Goal: Task Accomplishment & Management: Manage account settings

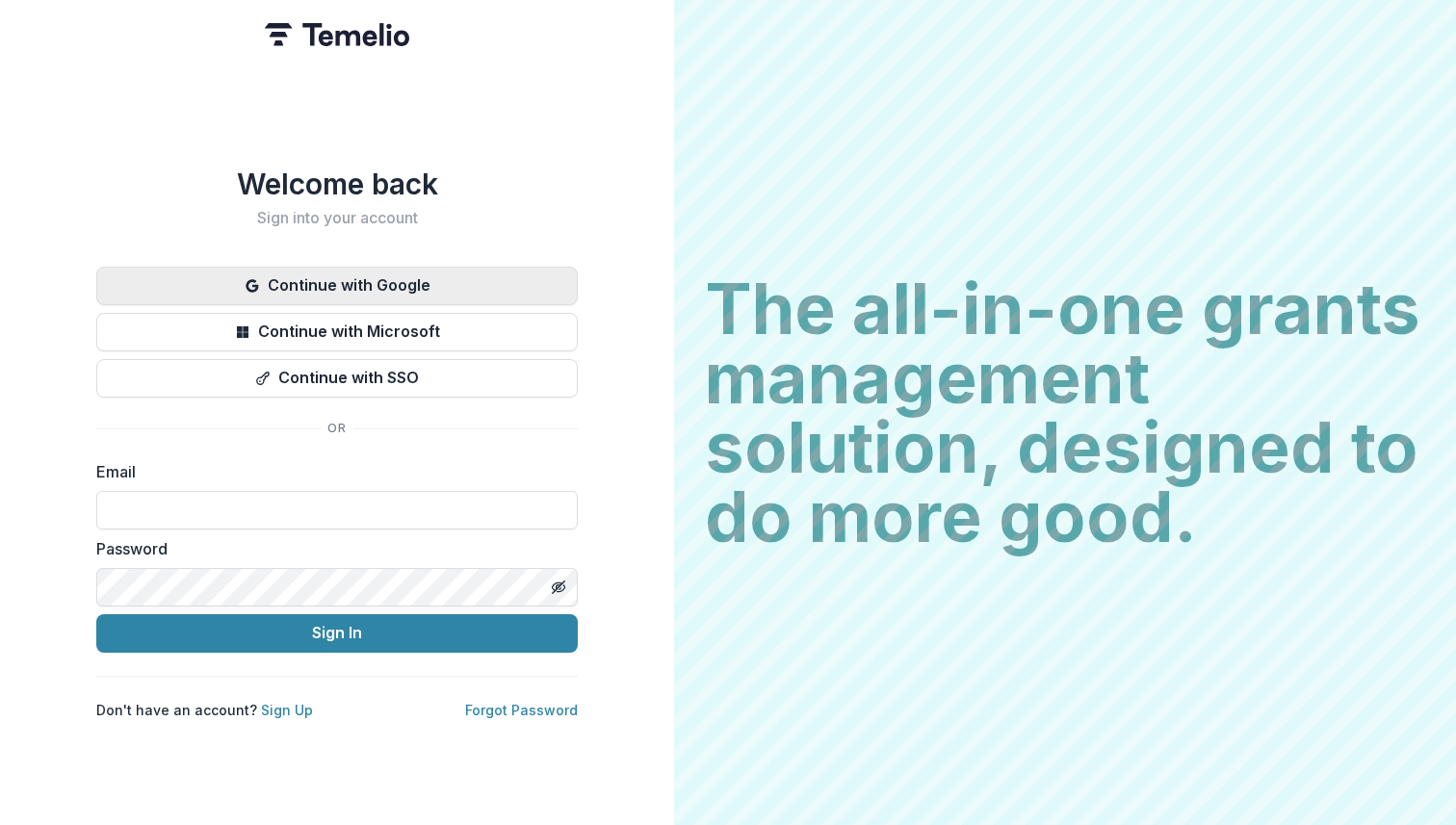
click at [393, 274] on button "Continue with Google" at bounding box center [337, 286] width 482 height 39
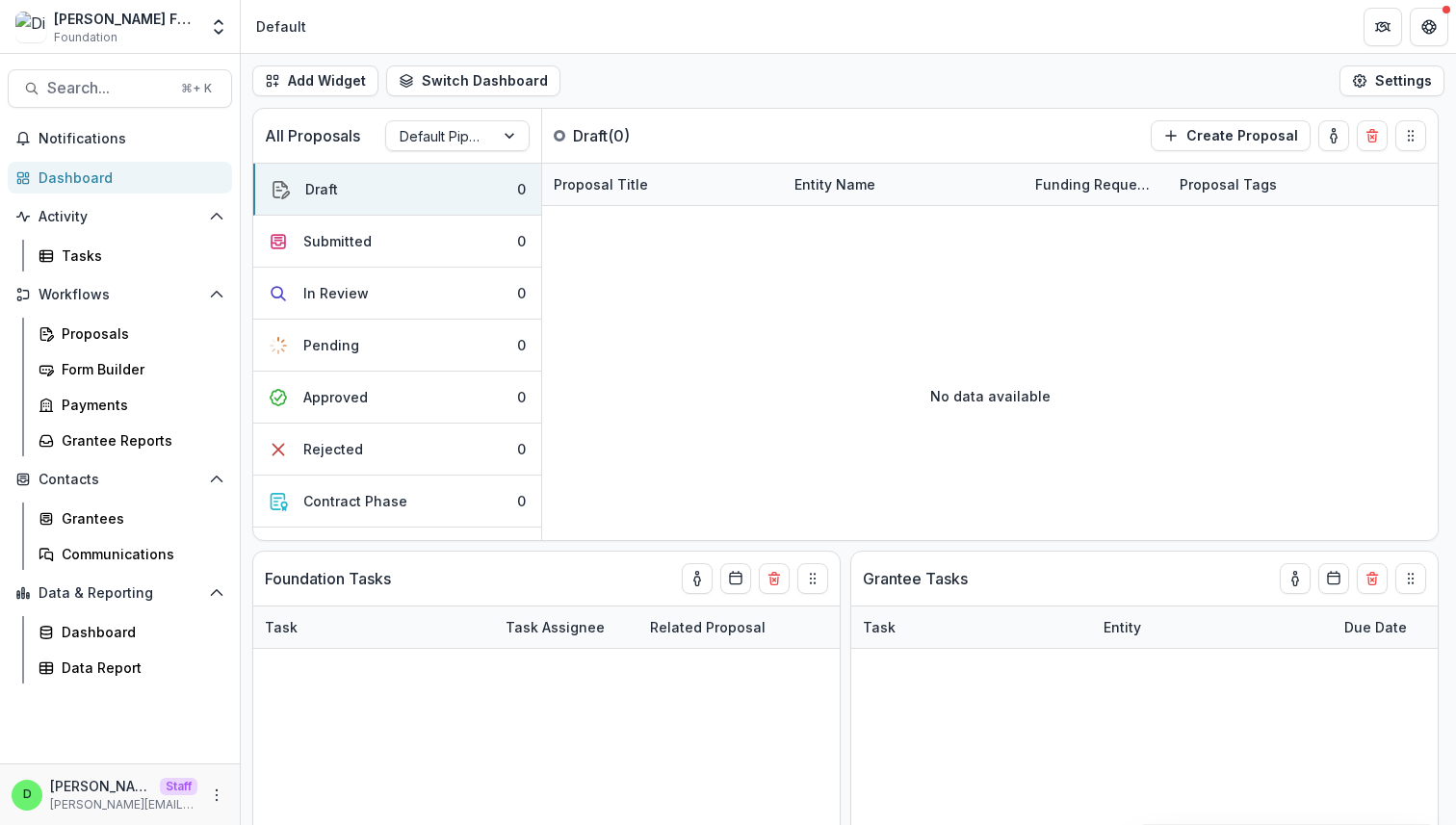
click at [1045, 67] on div "Add Widget Switch Dashboard Default New Dashboard Settings" at bounding box center [849, 81] width 1216 height 54
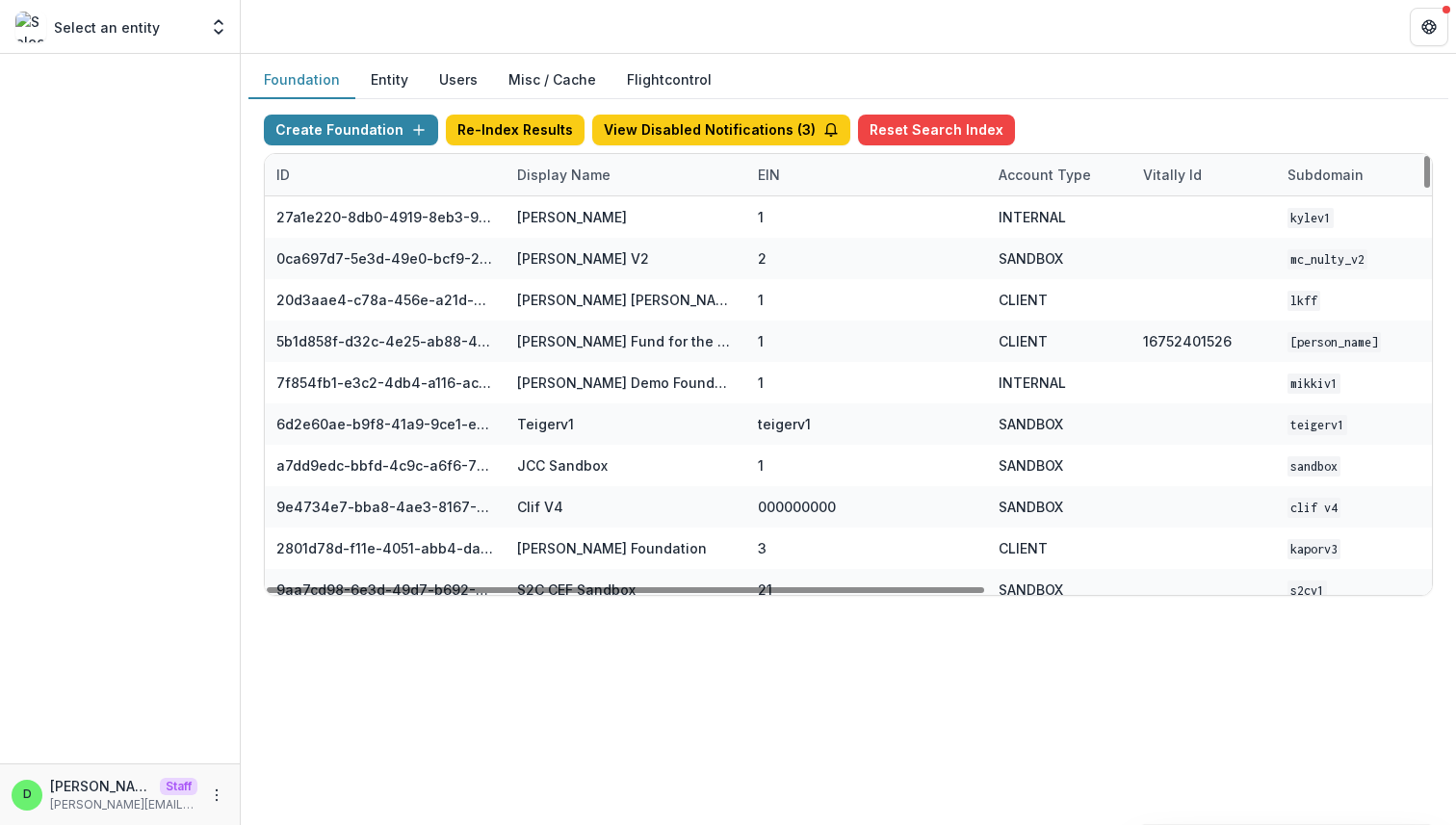
click at [565, 165] on div "Display Name" at bounding box center [564, 175] width 117 height 20
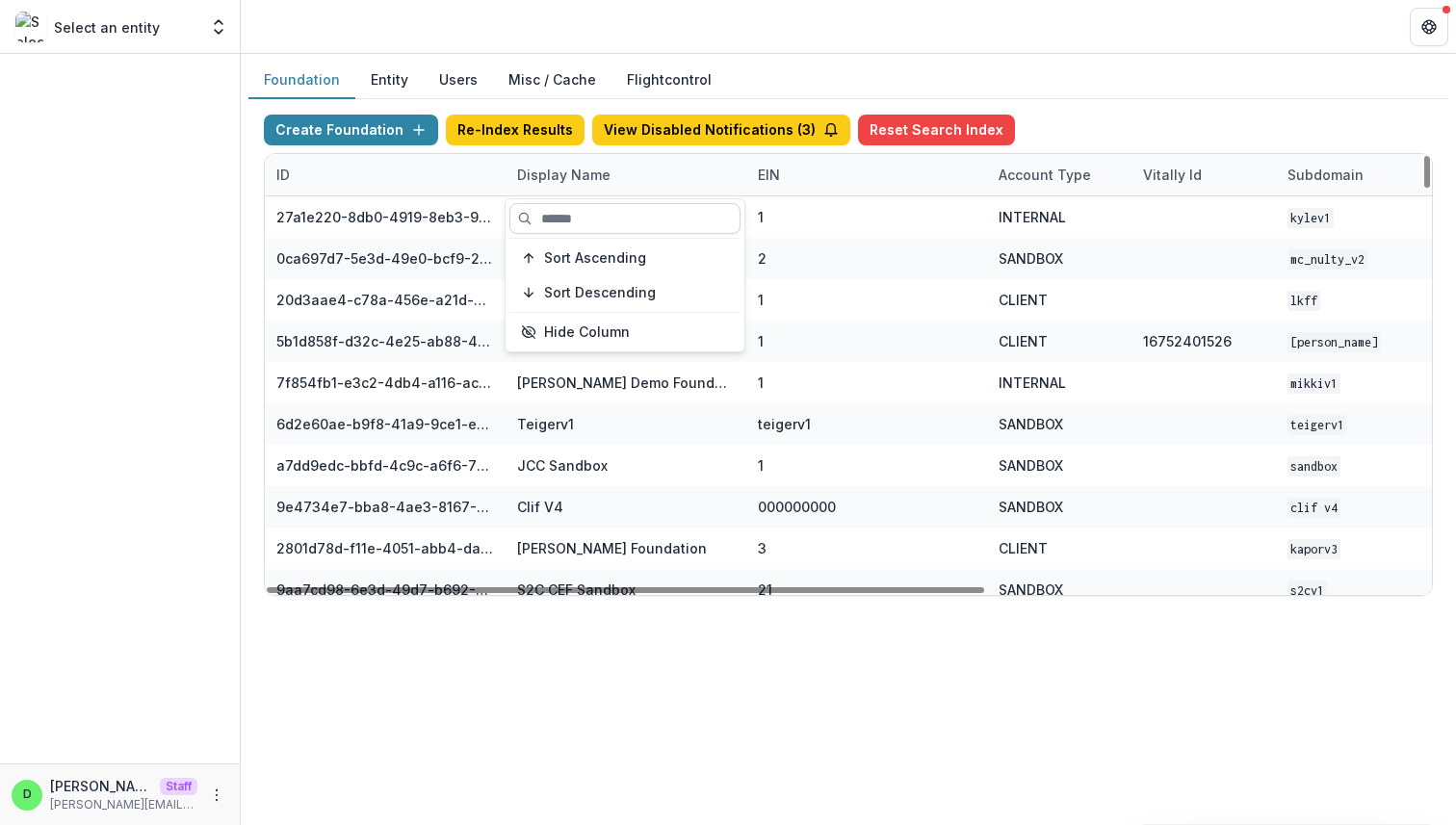
click at [567, 223] on input at bounding box center [625, 218] width 231 height 31
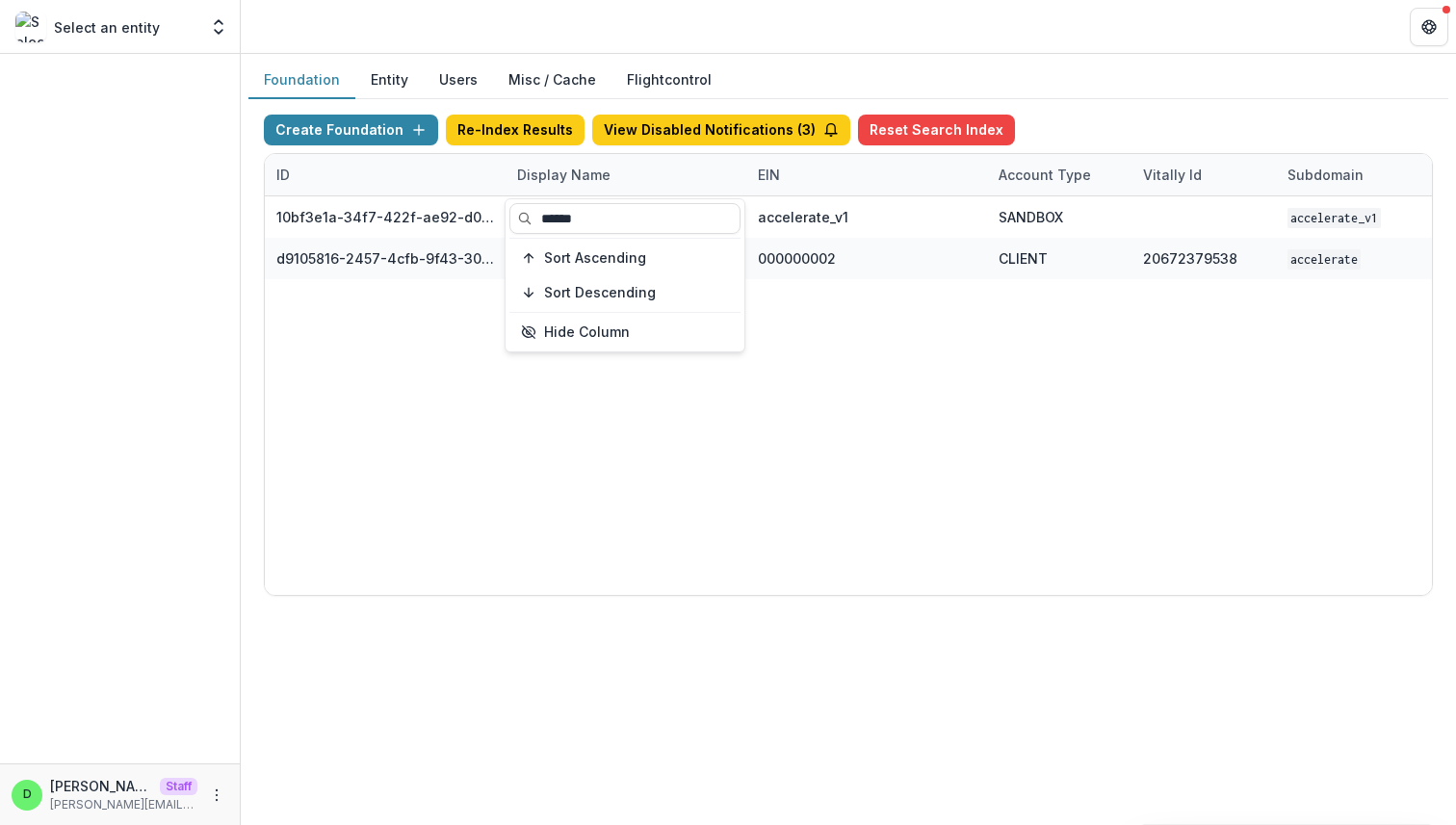
type input "******"
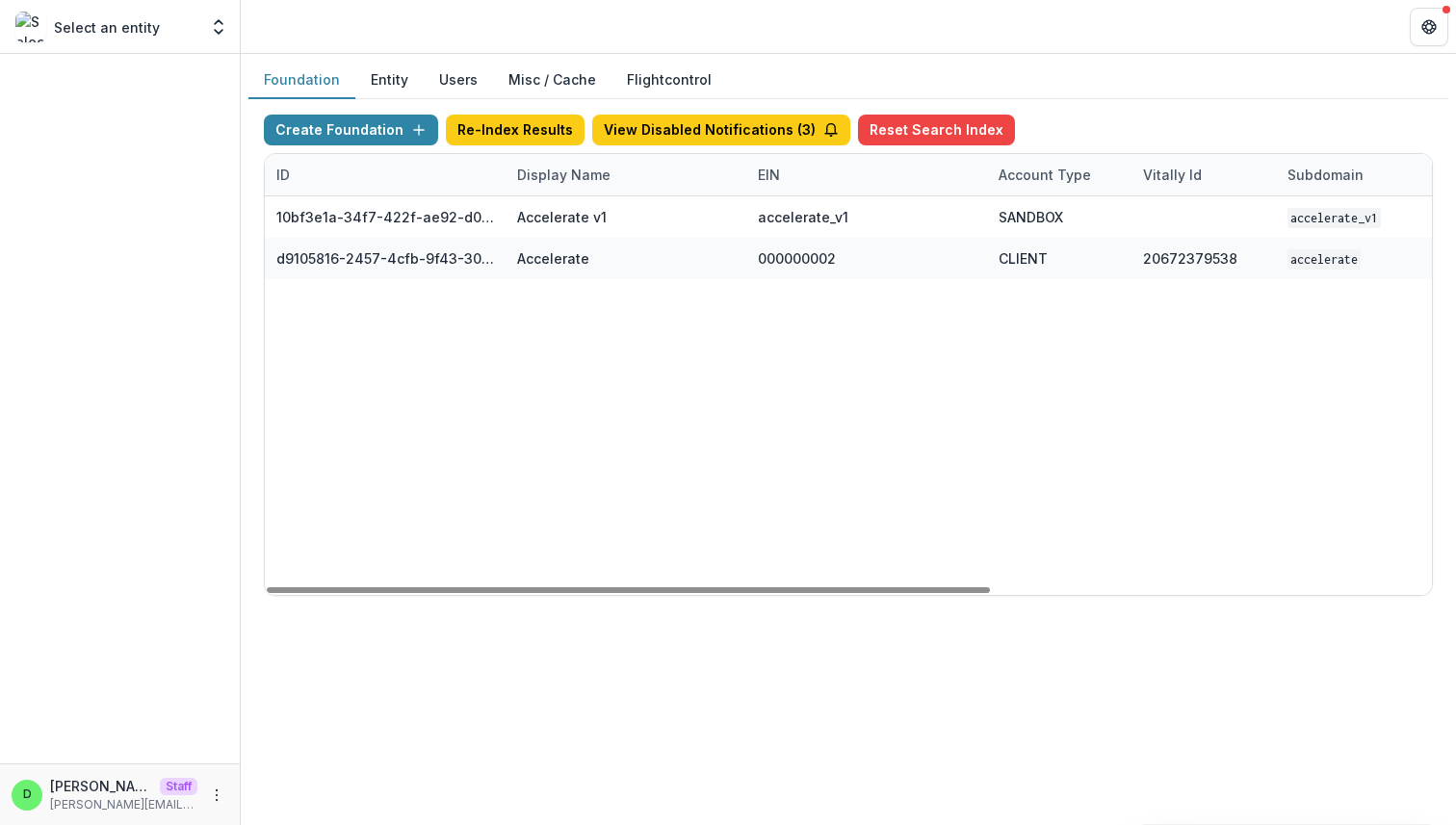
click at [781, 351] on div "10bf3e1a-34f7-422f-ae92-d0f6b8bdf726 Accelerate v1 accelerate_v1 SANDBOX accele…" at bounding box center [1204, 395] width 1878 height 399
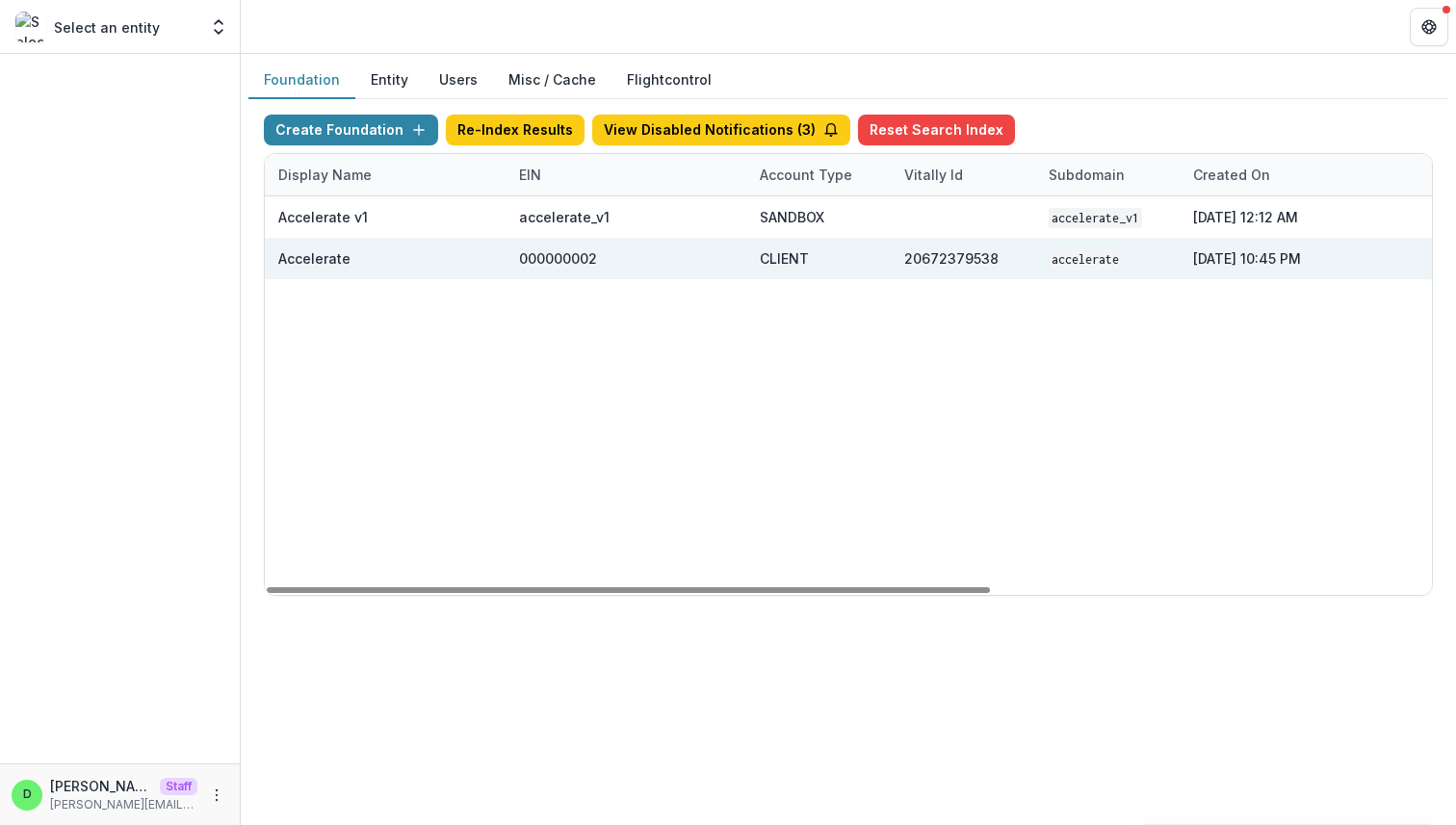
scroll to position [0, 711]
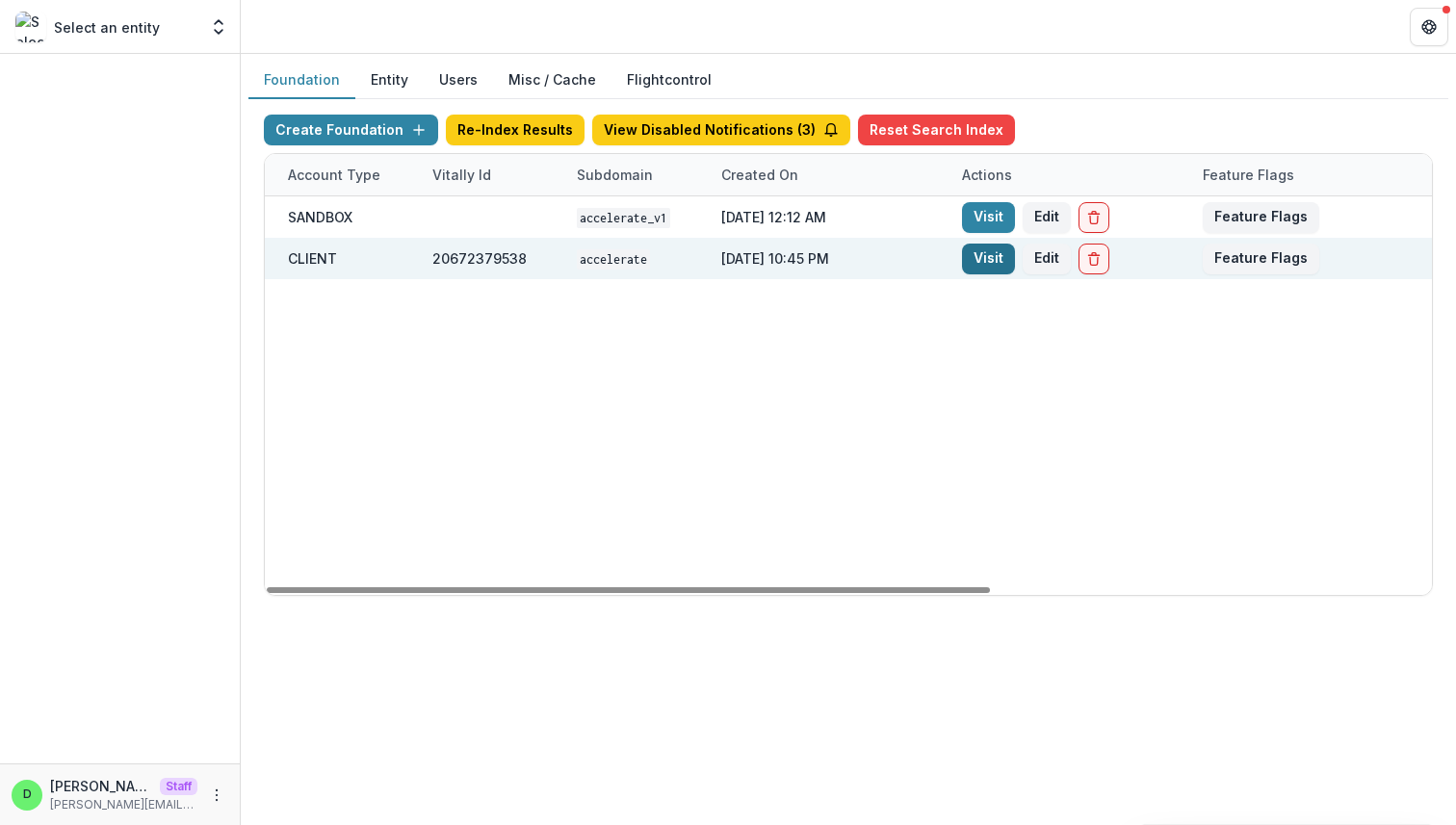
click at [986, 265] on link "Visit" at bounding box center [988, 259] width 53 height 31
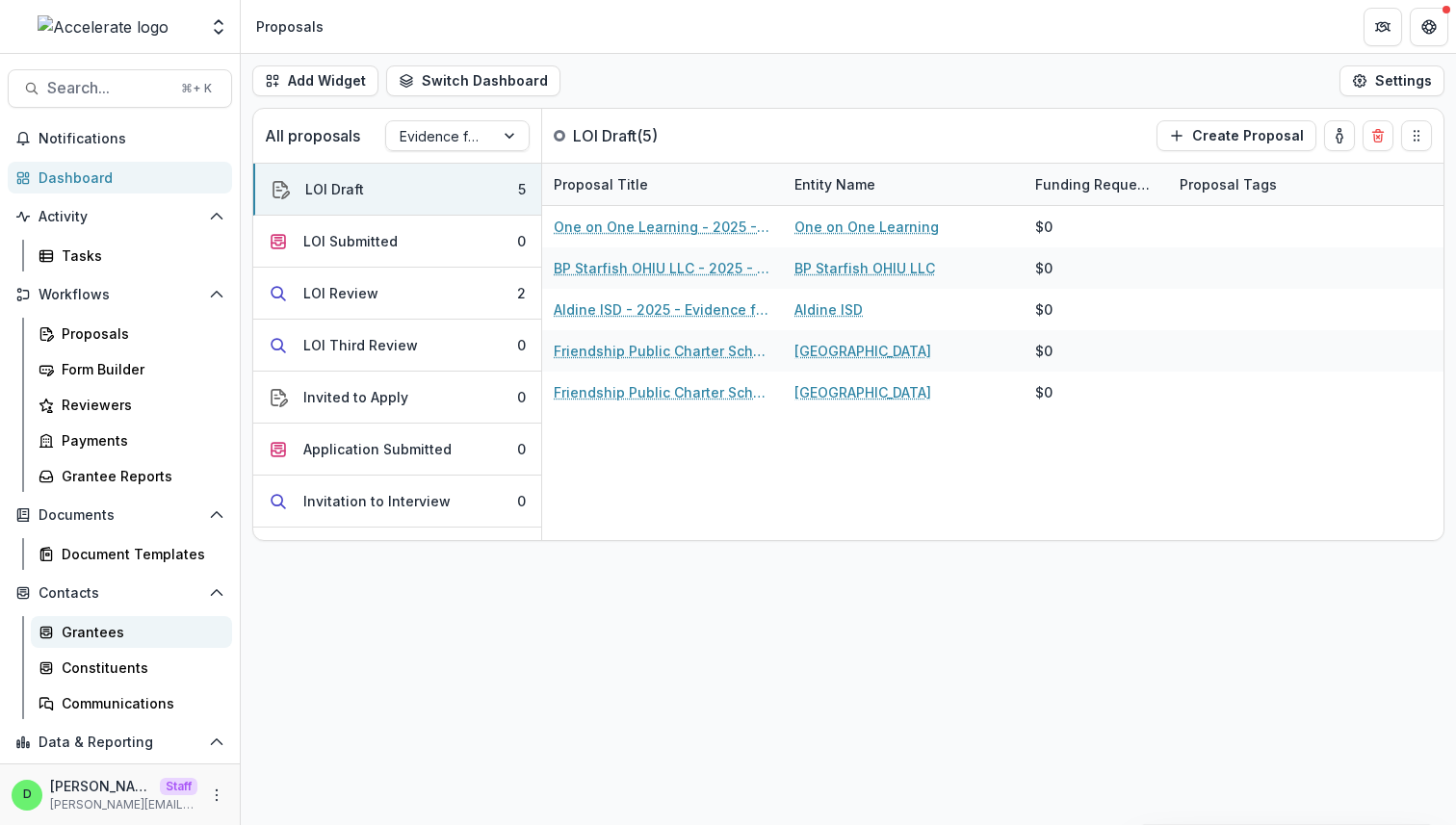
click at [105, 625] on div "Grantees" at bounding box center [139, 632] width 155 height 20
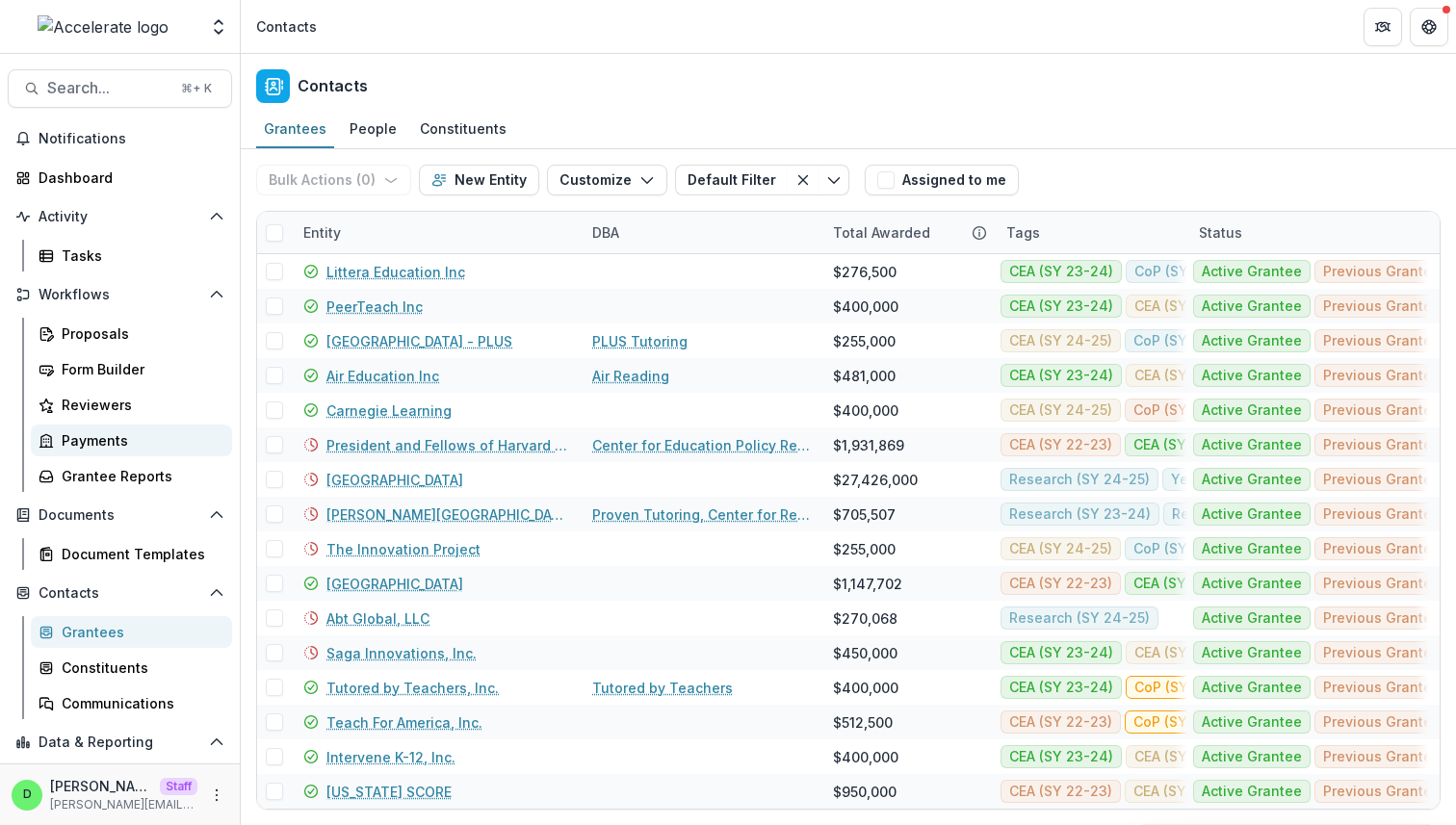
click at [132, 438] on div "Payments" at bounding box center [139, 441] width 155 height 20
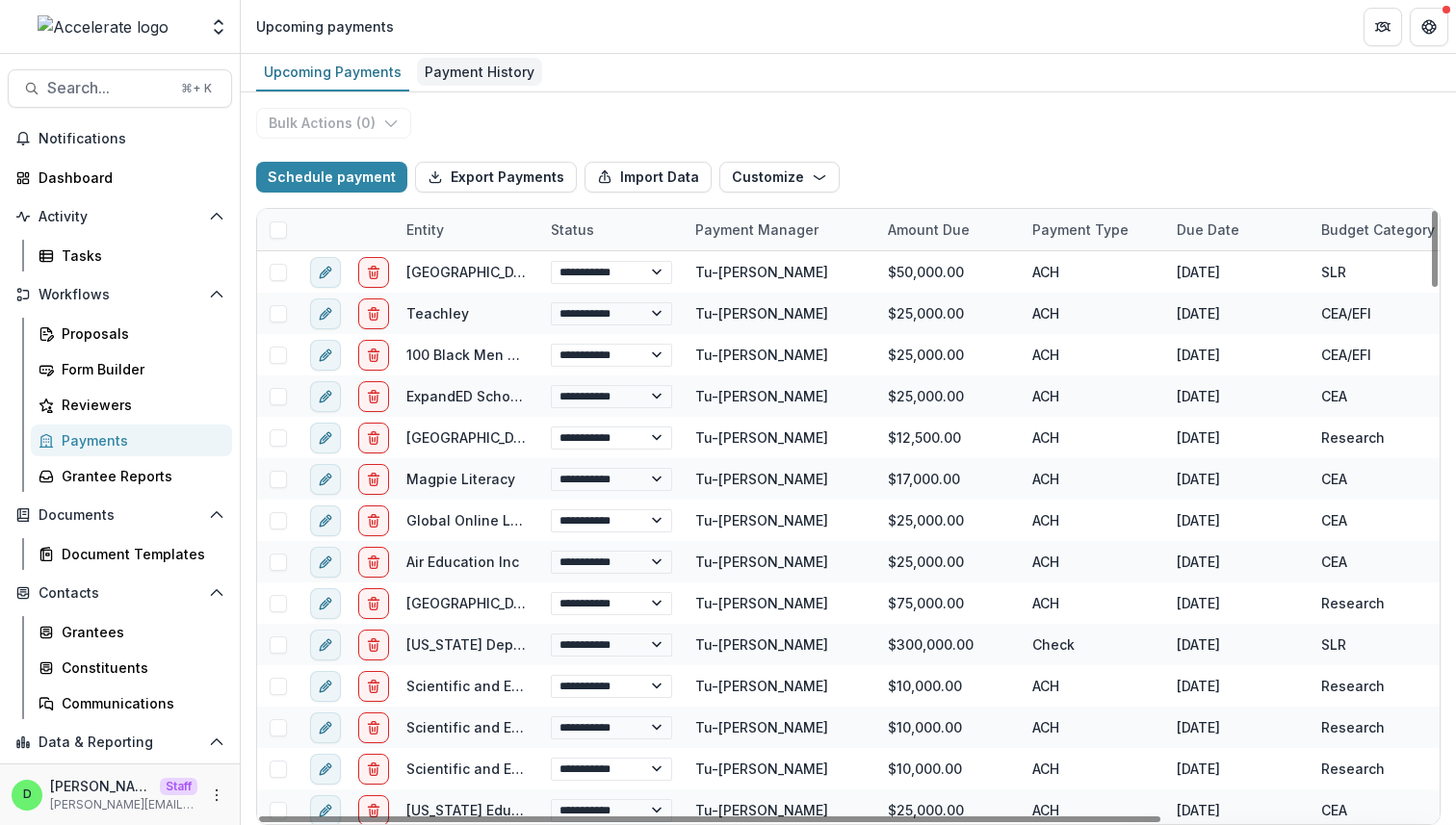
click at [474, 72] on div "Payment History" at bounding box center [479, 72] width 125 height 28
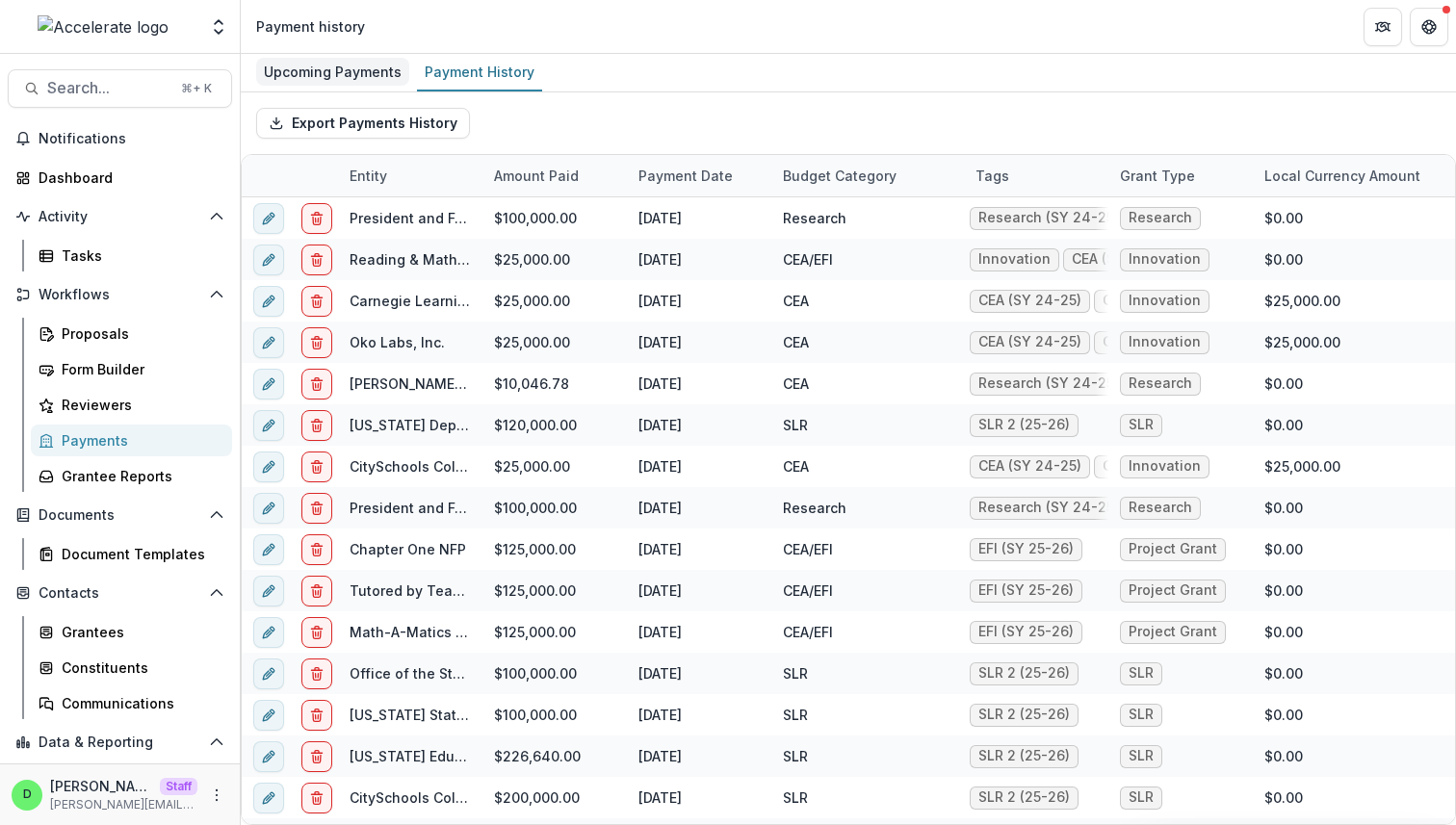
click at [327, 70] on div "Upcoming Payments" at bounding box center [332, 72] width 153 height 28
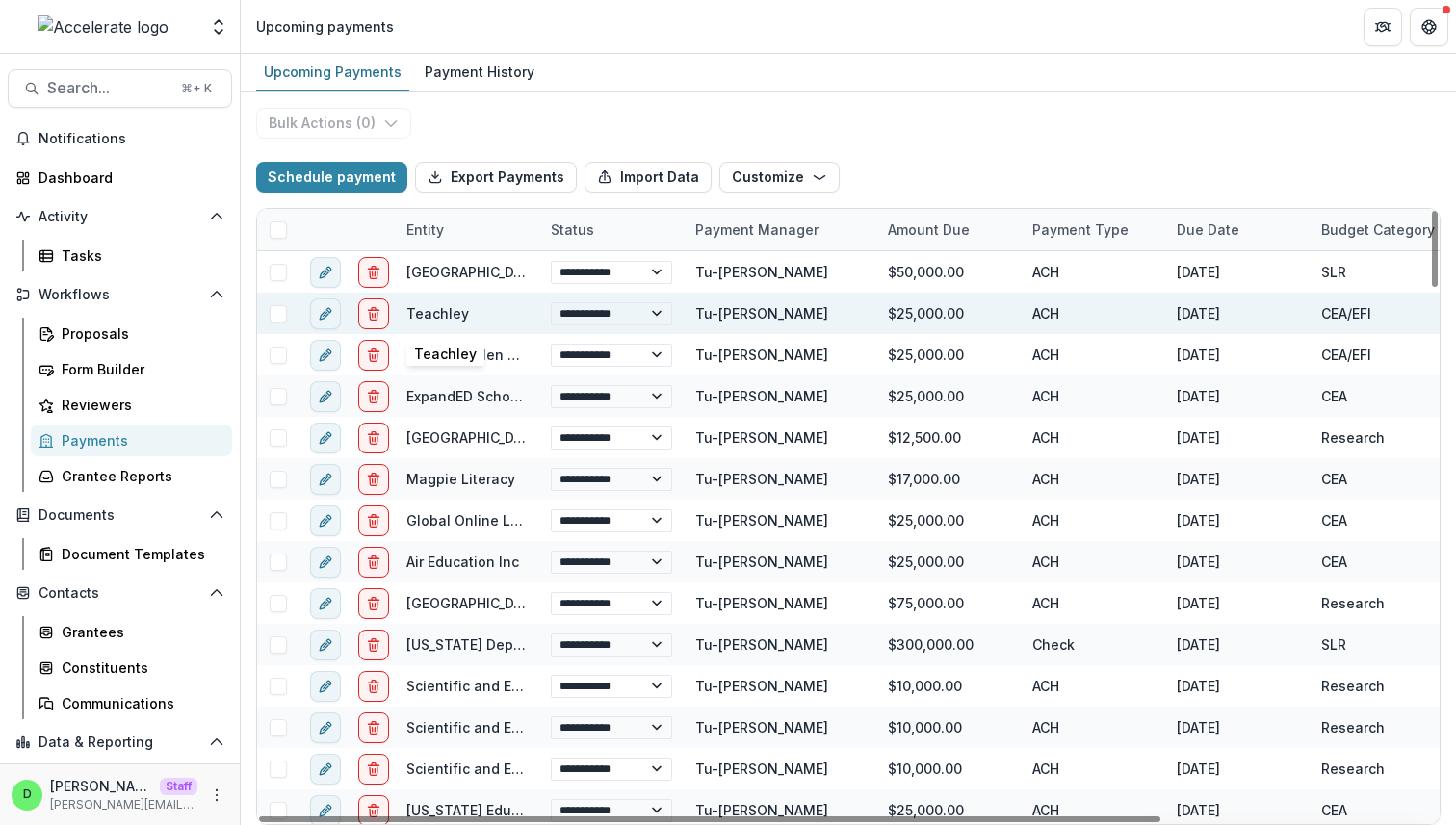
click at [447, 311] on link "Teachley" at bounding box center [437, 313] width 63 height 16
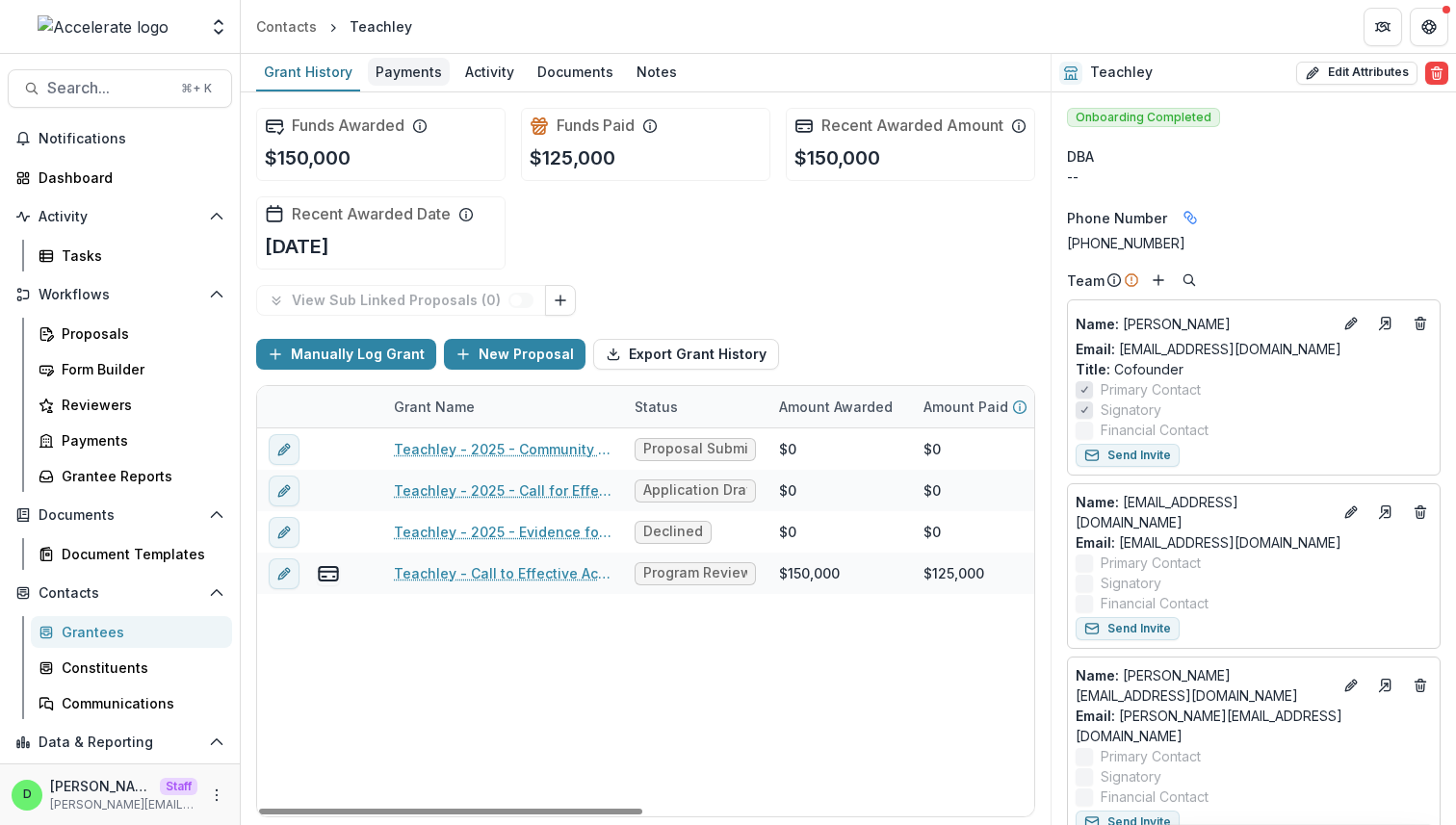
click at [401, 74] on div "Payments" at bounding box center [409, 72] width 82 height 28
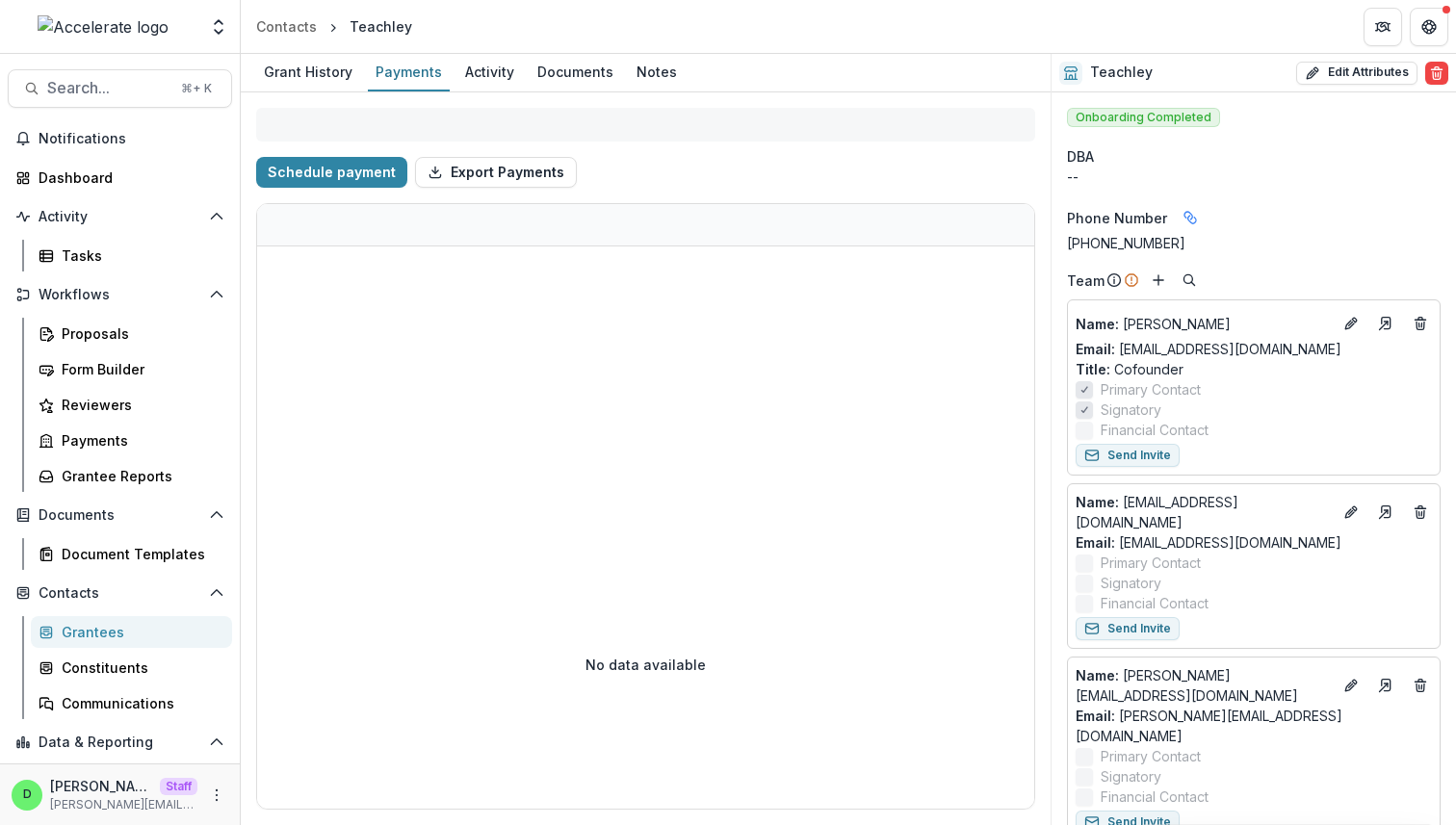
select select "****"
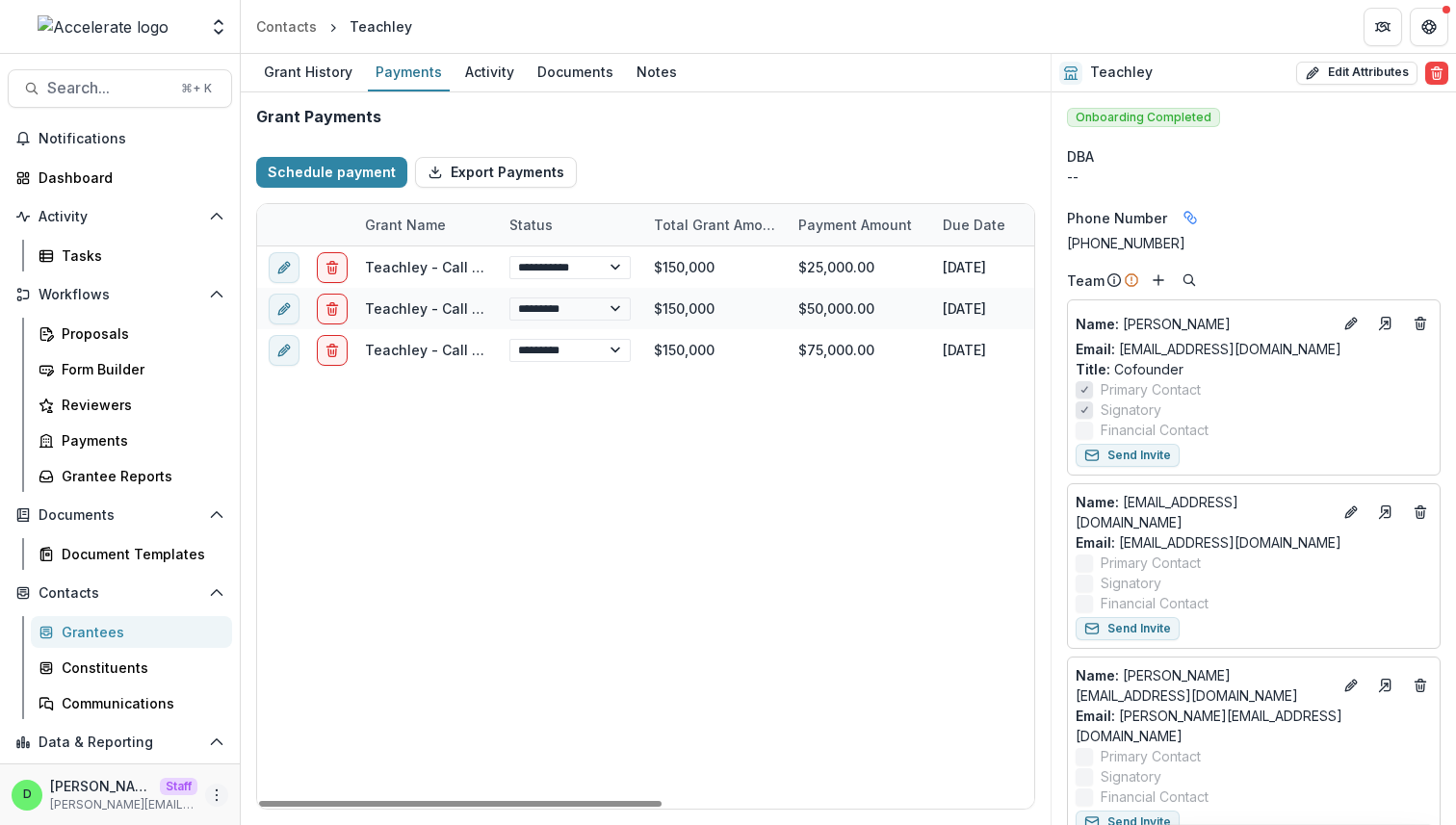
click at [214, 790] on icon "More" at bounding box center [216, 795] width 15 height 15
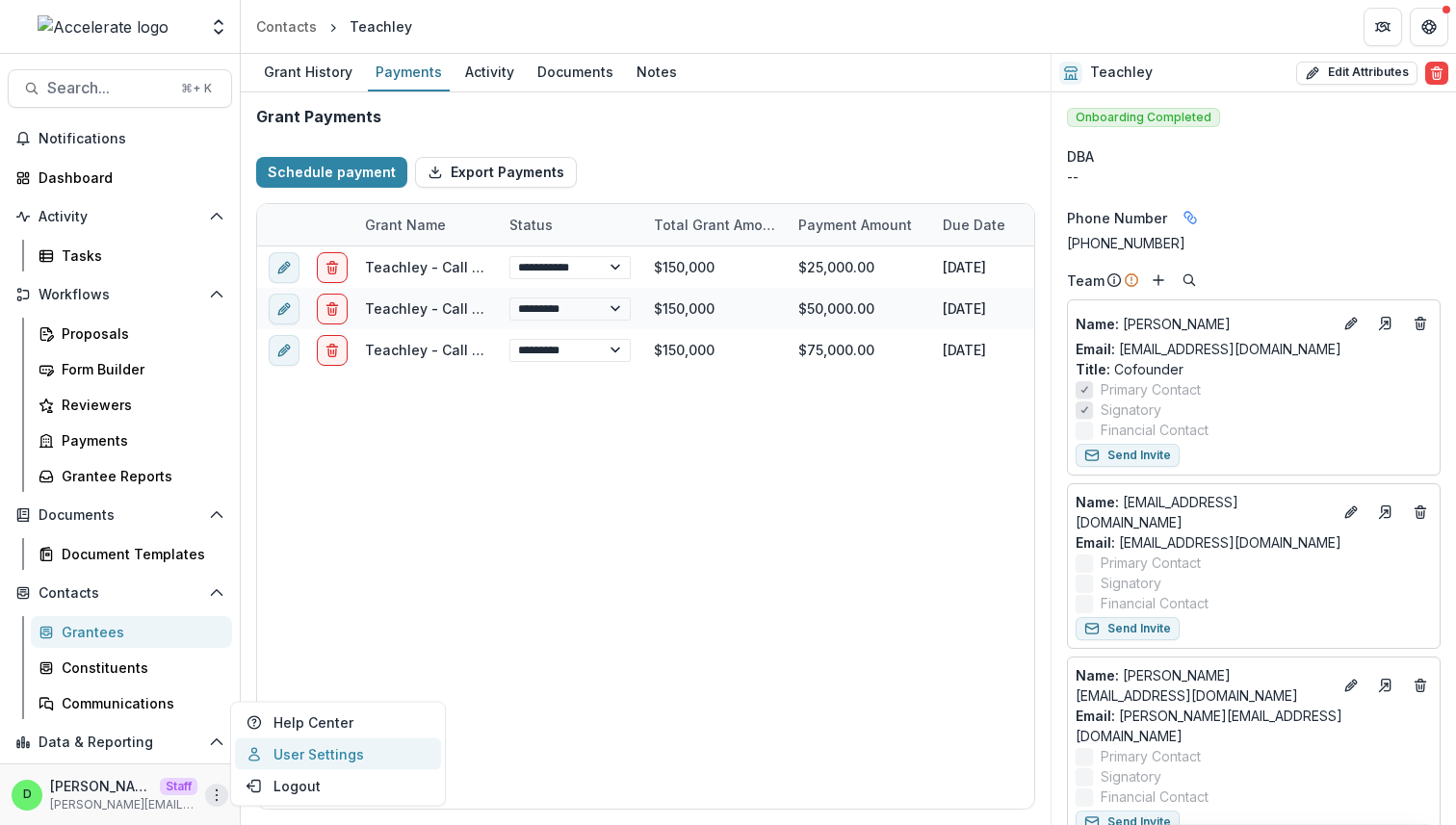
click at [297, 756] on link "User Settings" at bounding box center [338, 755] width 206 height 32
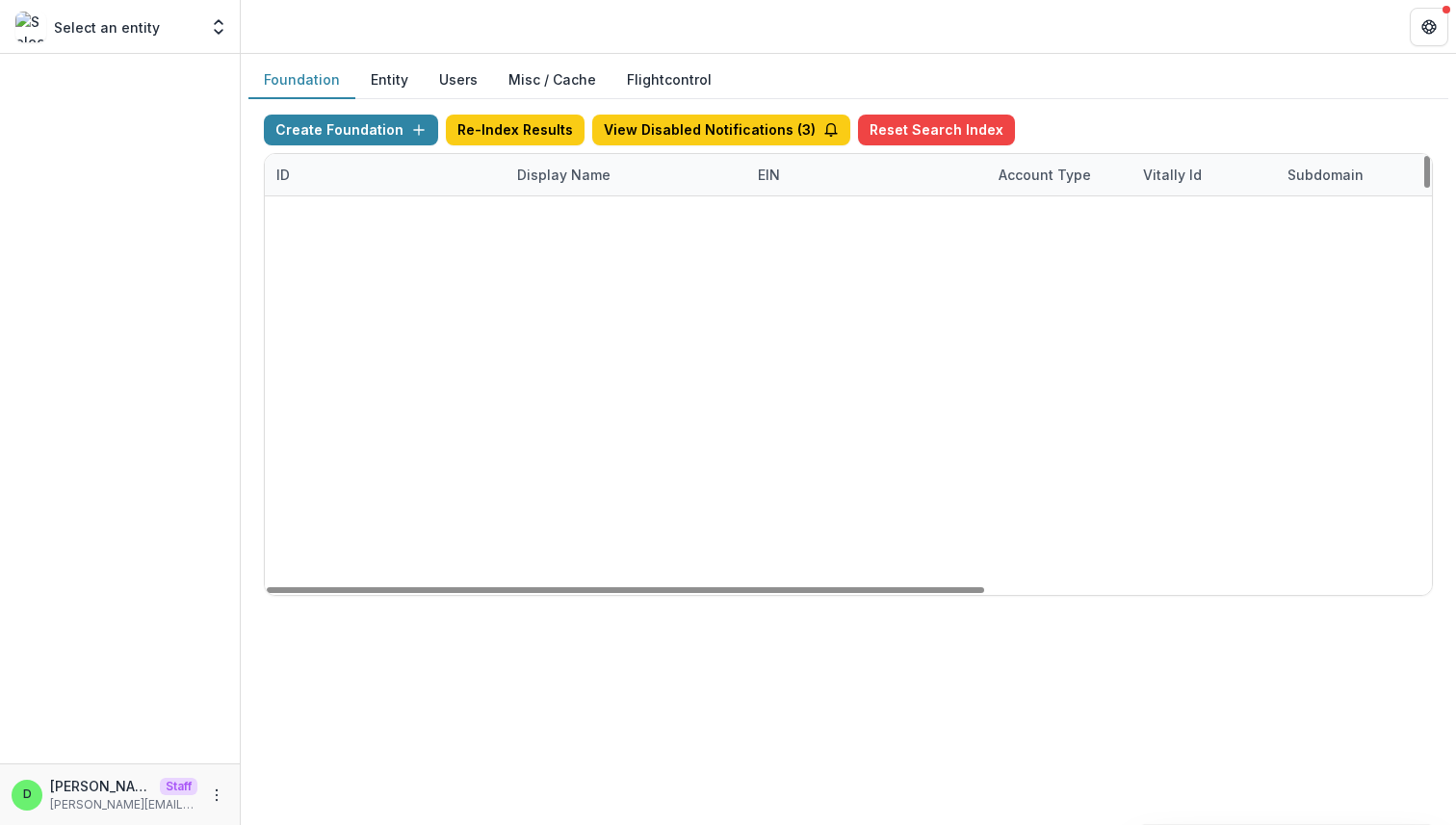
scroll to position [13518, 0]
